Goal: Information Seeking & Learning: Learn about a topic

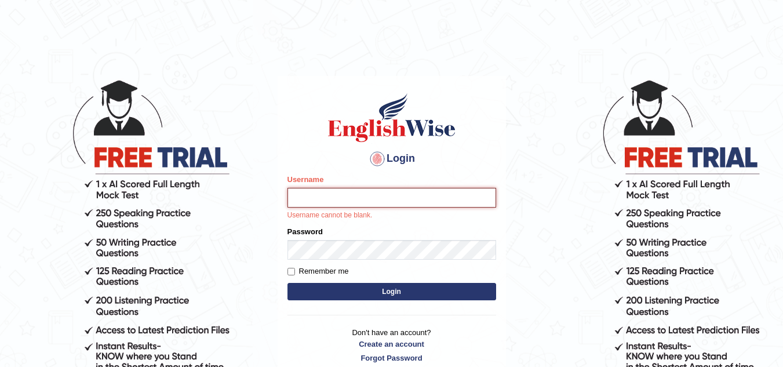
click at [309, 191] on input "Username" at bounding box center [391, 198] width 209 height 20
type input "vamshikumar"
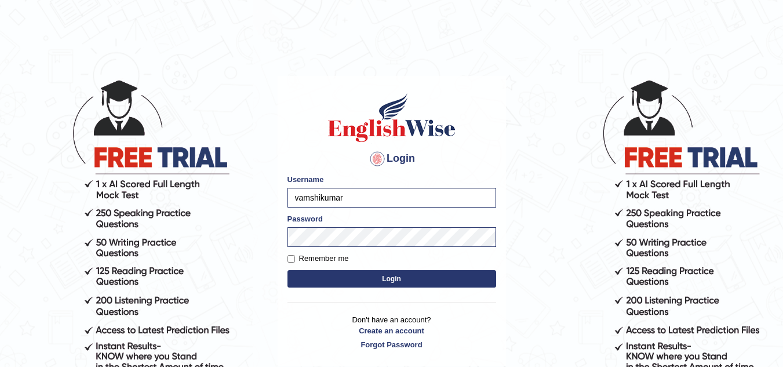
click at [390, 276] on button "Login" at bounding box center [391, 278] width 209 height 17
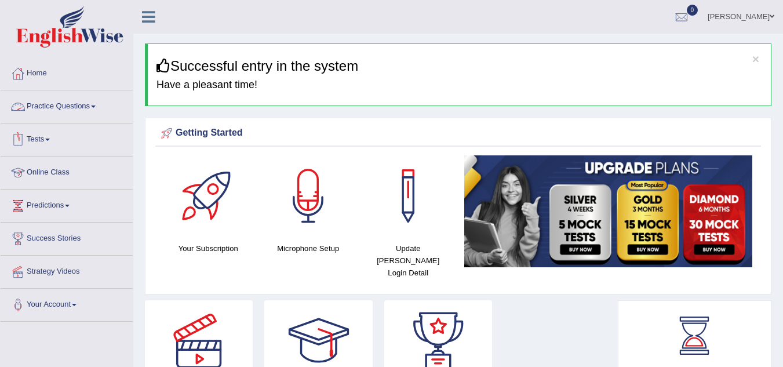
click at [81, 108] on link "Practice Questions" at bounding box center [67, 104] width 132 height 29
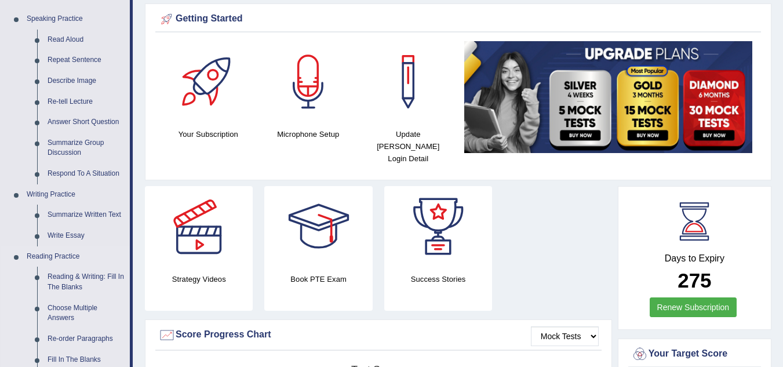
scroll to position [115, 0]
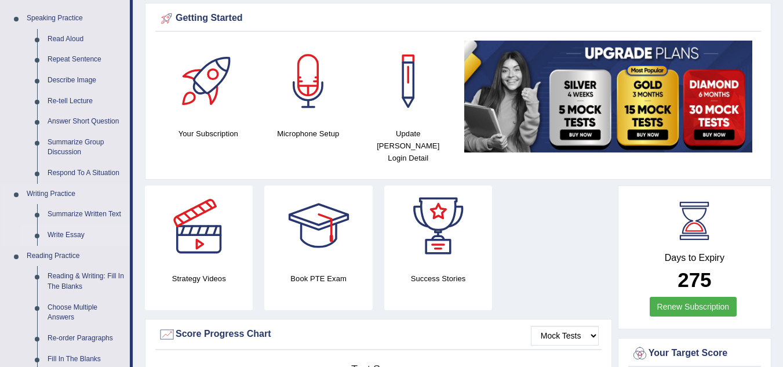
click at [61, 236] on link "Write Essay" at bounding box center [85, 235] width 87 height 21
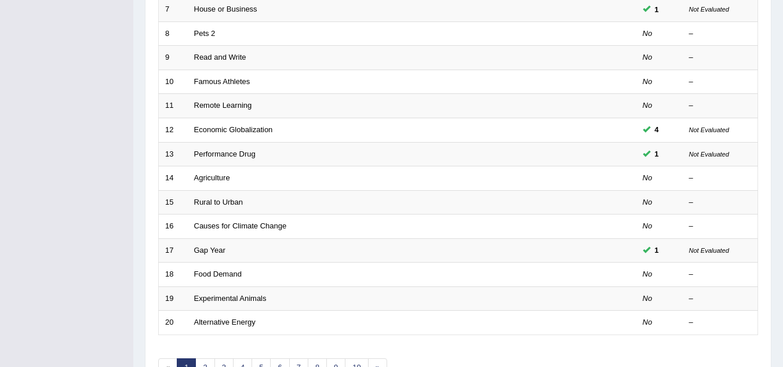
scroll to position [400, 0]
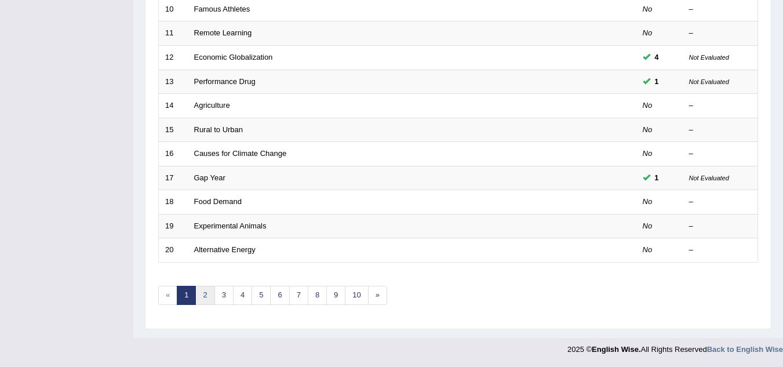
click at [207, 295] on link "2" at bounding box center [204, 295] width 19 height 19
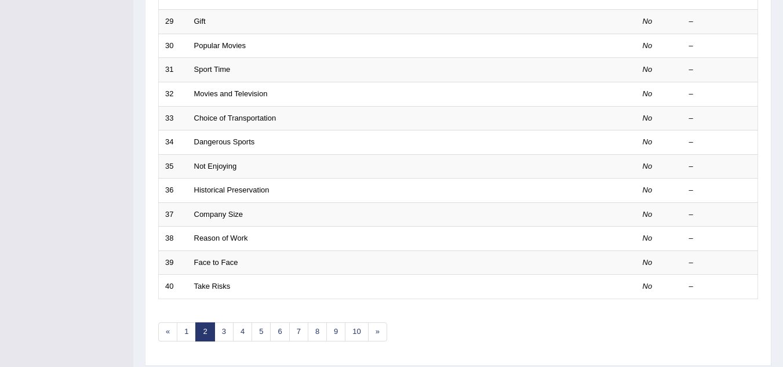
scroll to position [364, 0]
click at [229, 333] on link "3" at bounding box center [223, 331] width 19 height 19
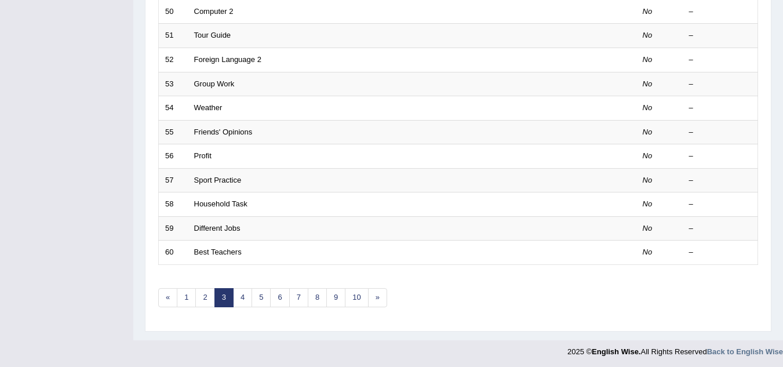
scroll to position [400, 0]
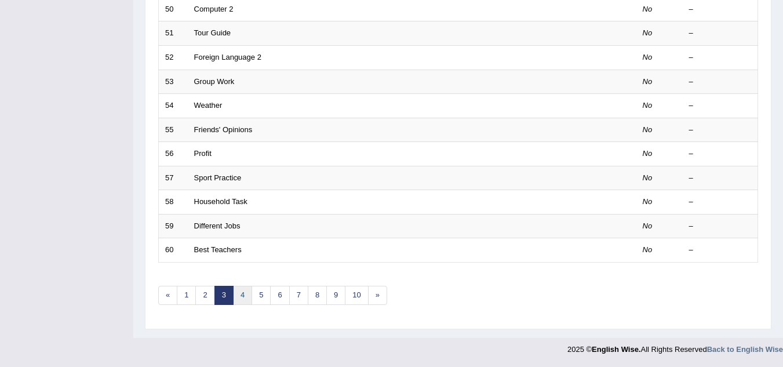
click at [242, 295] on link "4" at bounding box center [242, 295] width 19 height 19
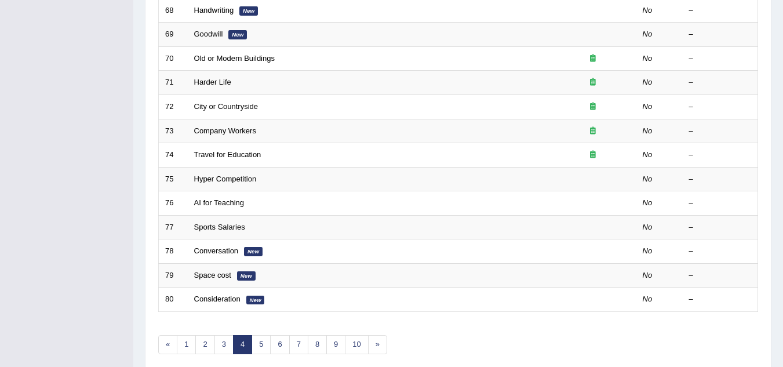
scroll to position [357, 0]
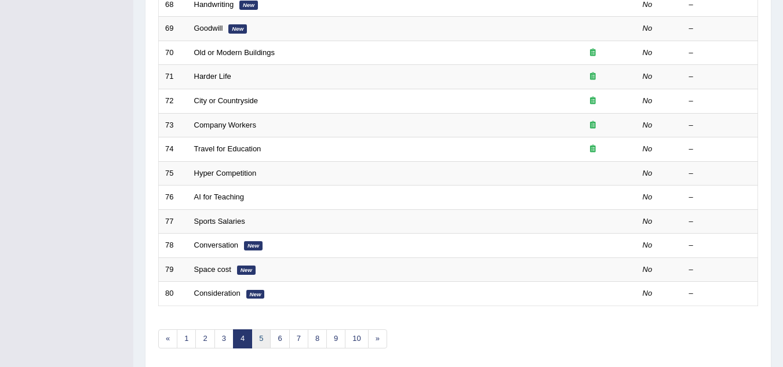
click at [261, 341] on link "5" at bounding box center [260, 338] width 19 height 19
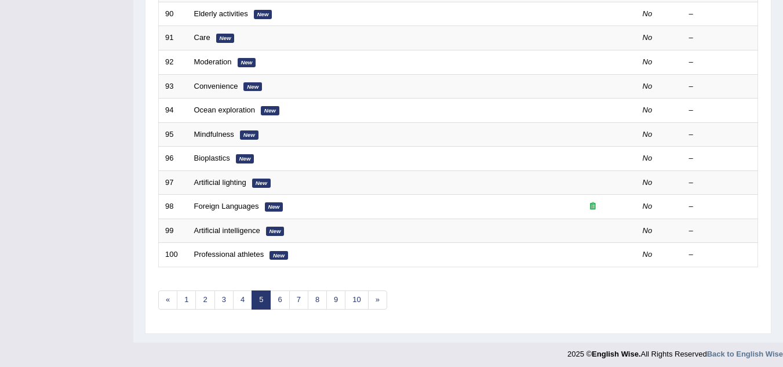
scroll to position [400, 0]
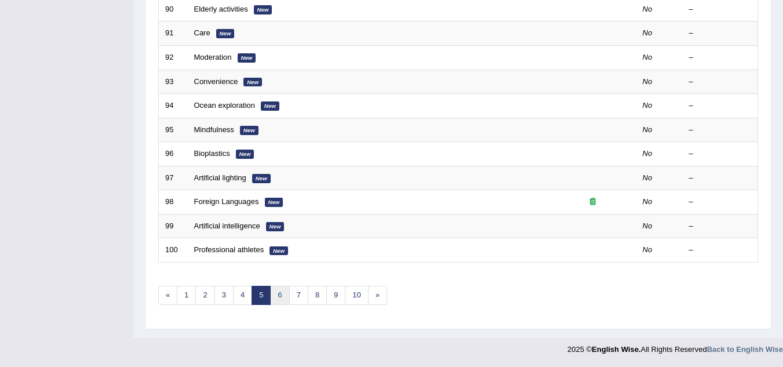
click at [283, 297] on link "6" at bounding box center [279, 295] width 19 height 19
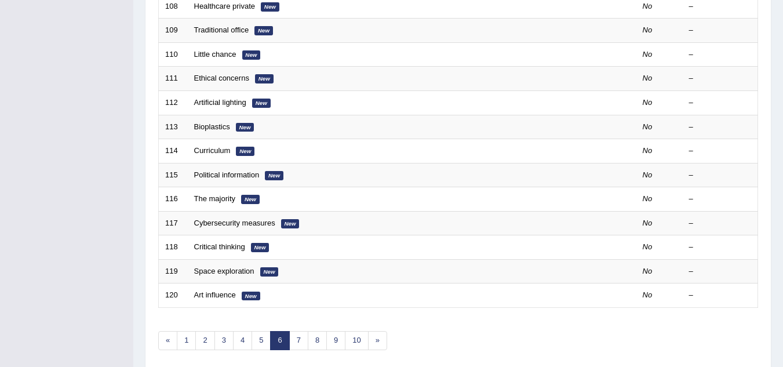
scroll to position [356, 0]
click at [297, 342] on link "7" at bounding box center [298, 339] width 19 height 19
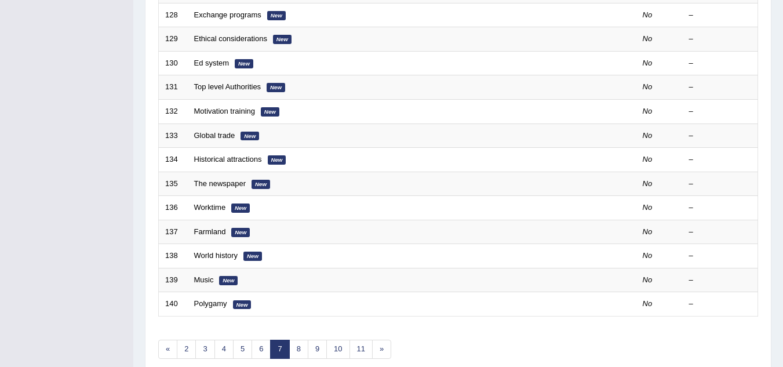
scroll to position [348, 0]
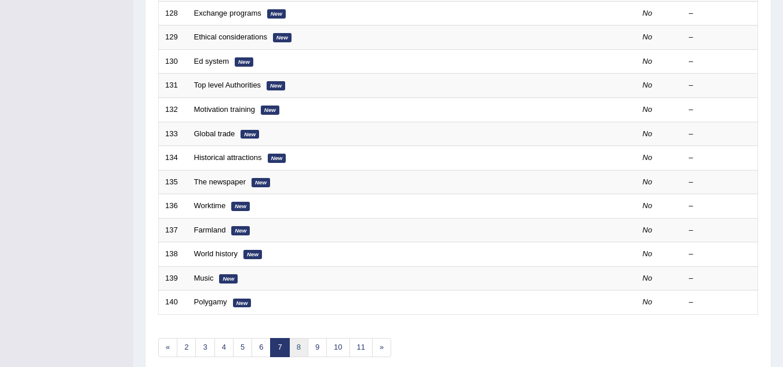
click at [303, 346] on link "8" at bounding box center [298, 347] width 19 height 19
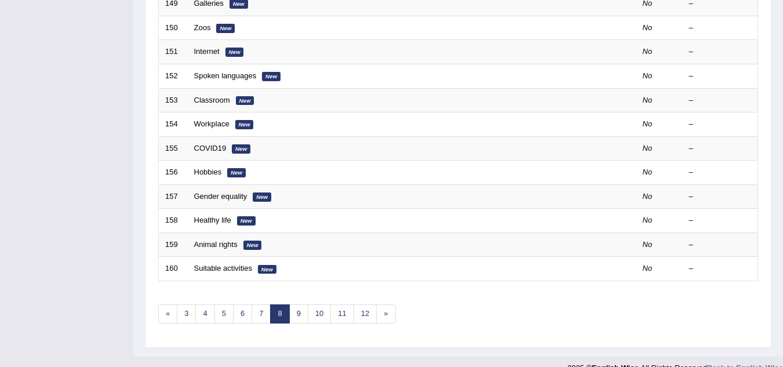
scroll to position [382, 0]
click at [297, 318] on link "9" at bounding box center [298, 313] width 19 height 19
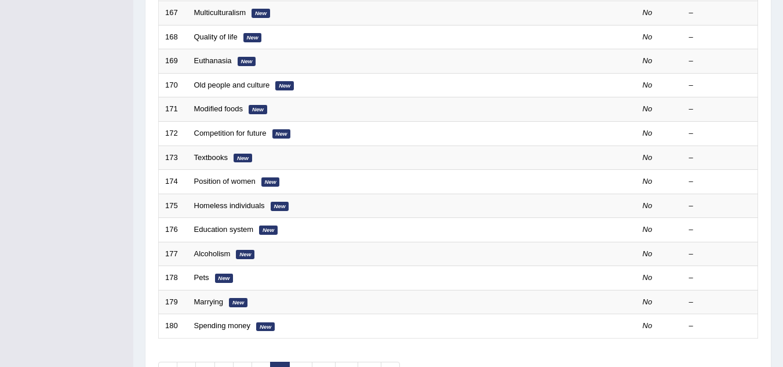
scroll to position [400, 0]
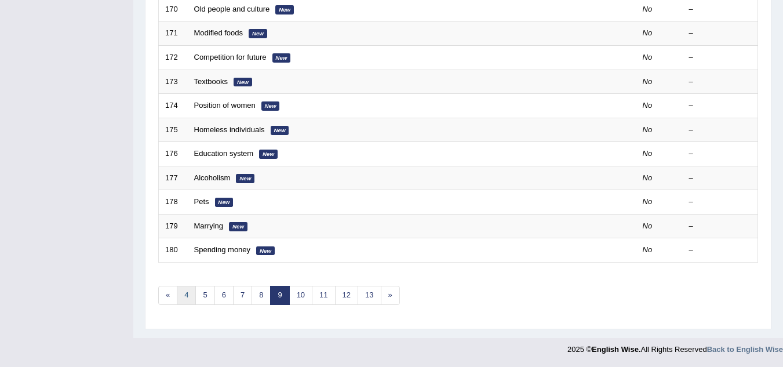
click at [184, 298] on link "4" at bounding box center [186, 295] width 19 height 19
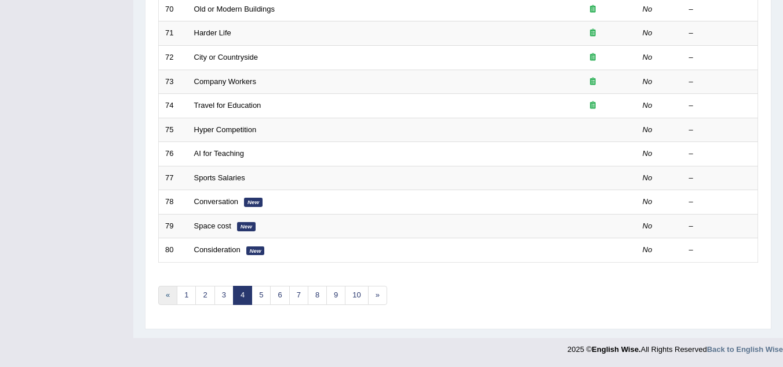
click at [171, 297] on link "«" at bounding box center [167, 295] width 19 height 19
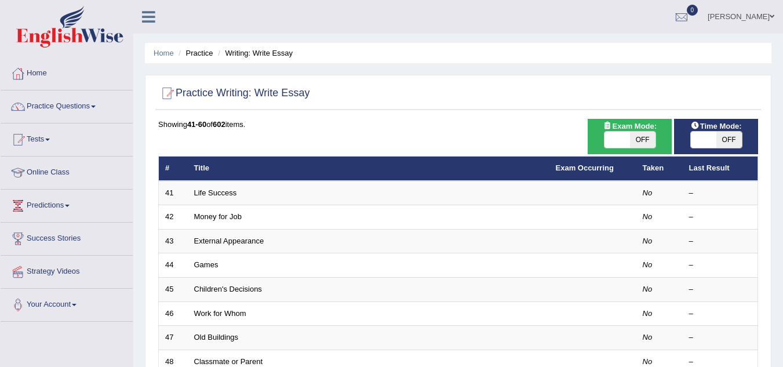
scroll to position [400, 0]
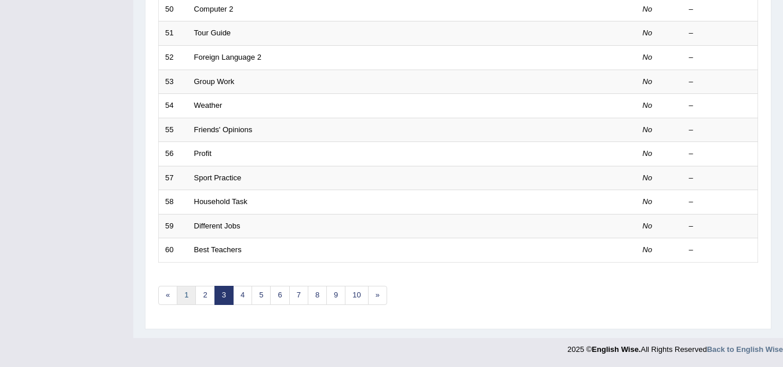
click at [186, 297] on link "1" at bounding box center [186, 295] width 19 height 19
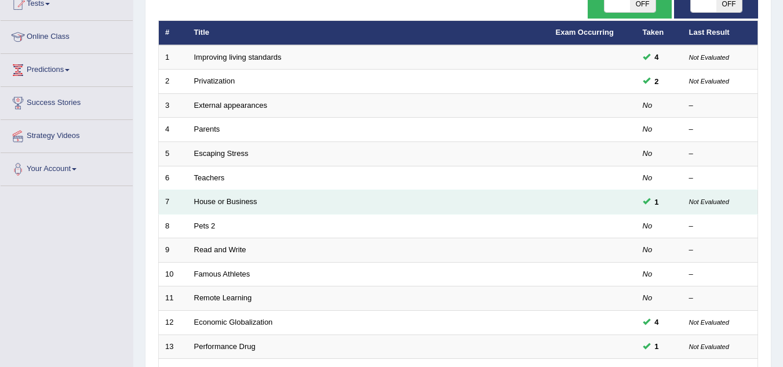
scroll to position [135, 0]
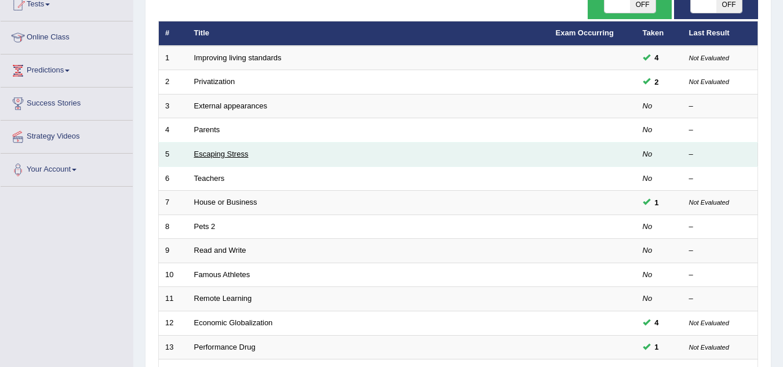
click at [221, 155] on link "Escaping Stress" at bounding box center [221, 153] width 54 height 9
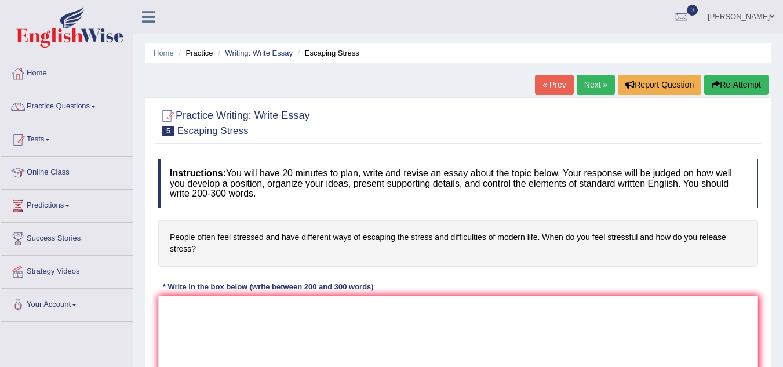
drag, startPoint x: 373, startPoint y: 56, endPoint x: 305, endPoint y: 56, distance: 67.2
click at [305, 56] on ul "Home Practice Writing: Write Essay Escaping Stress" at bounding box center [458, 53] width 626 height 20
drag, startPoint x: 254, startPoint y: 127, endPoint x: 260, endPoint y: 49, distance: 78.4
click at [260, 49] on div "Home Practice Writing: Write Essay Escaping Stress « Prev Next » Report Questio…" at bounding box center [457, 289] width 649 height 579
click at [260, 49] on link "Writing: Write Essay" at bounding box center [259, 53] width 68 height 9
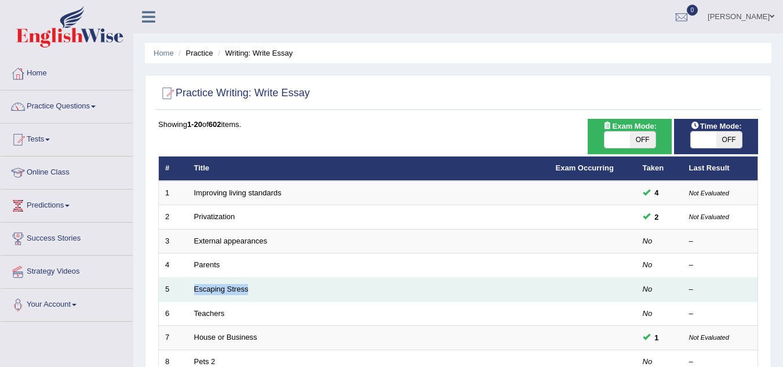
drag, startPoint x: 264, startPoint y: 290, endPoint x: 188, endPoint y: 289, distance: 75.9
click at [188, 289] on td "Escaping Stress" at bounding box center [369, 290] width 362 height 24
copy link "Escaping Stress"
click at [222, 287] on link "Escaping Stress" at bounding box center [221, 288] width 54 height 9
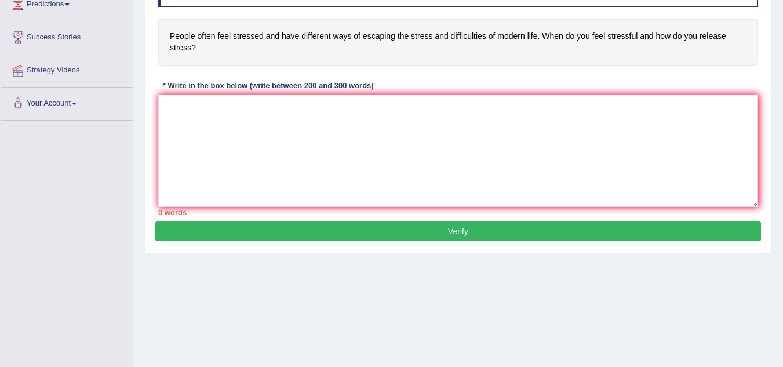
scroll to position [202, 0]
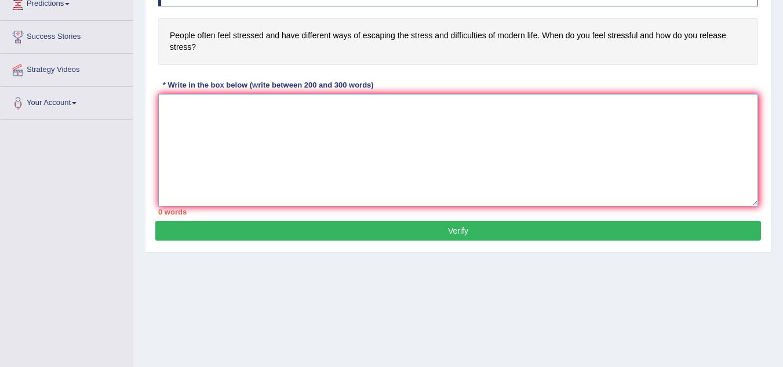
click at [260, 150] on textarea at bounding box center [458, 150] width 600 height 112
paste textarea "Over the past few decades, people often feel stressed and have different ways o…"
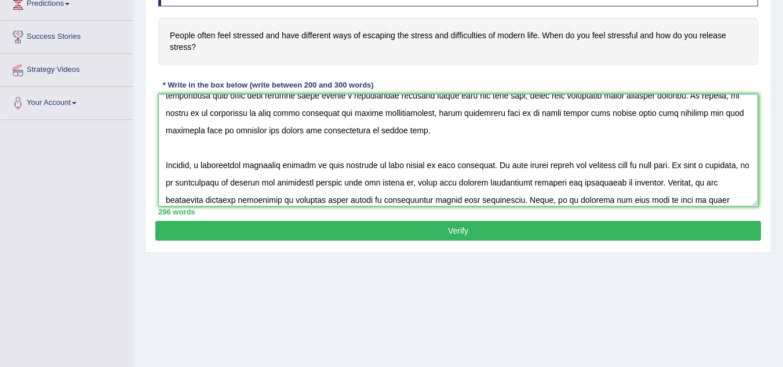
click at [260, 150] on textarea at bounding box center [458, 150] width 600 height 112
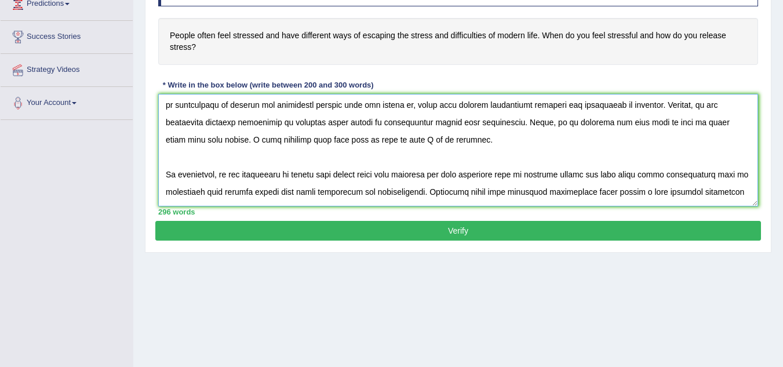
click at [247, 149] on textarea at bounding box center [458, 150] width 600 height 112
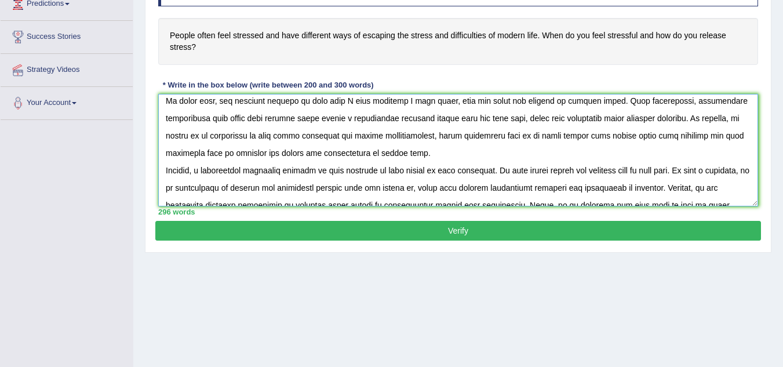
scroll to position [0, 0]
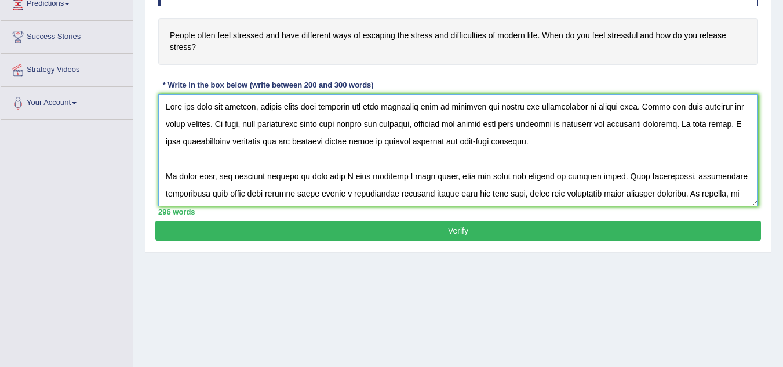
click at [217, 160] on textarea at bounding box center [458, 150] width 600 height 112
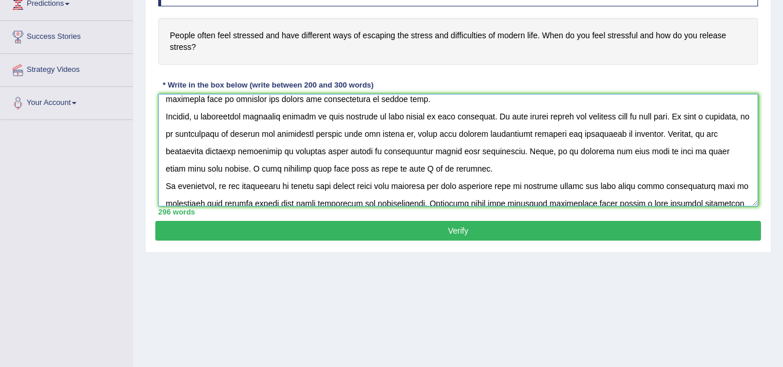
scroll to position [112, 0]
click at [295, 166] on textarea at bounding box center [458, 150] width 600 height 112
type textarea "Over the past few decades, people often feel stressed and have different ways o…"
